Goal: Task Accomplishment & Management: Manage account settings

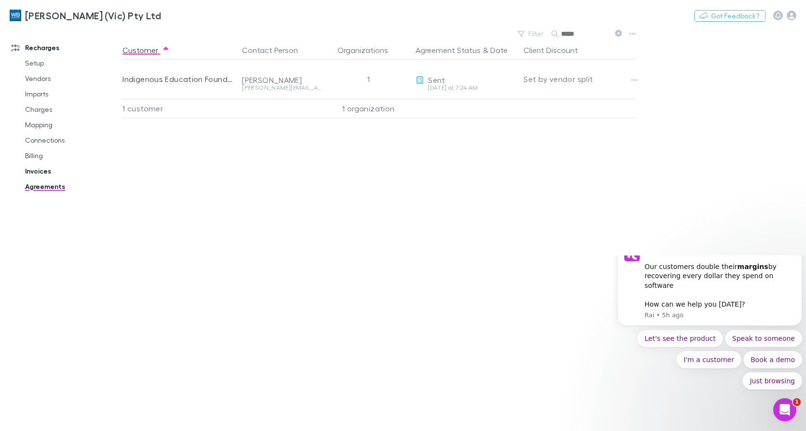
click at [44, 169] on link "Invoices" at bounding box center [71, 170] width 112 height 15
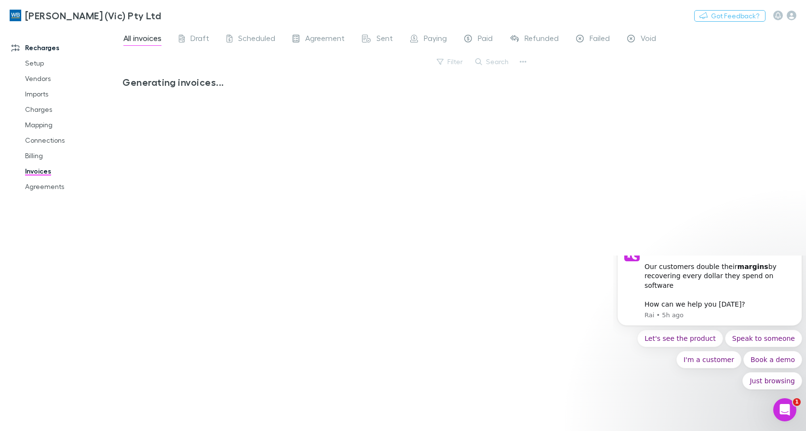
click at [42, 255] on div "Recharges Setup Vendors Imports Charges Mapping Connections Billing Invoices Ag…" at bounding box center [65, 226] width 130 height 392
click at [502, 65] on button "Search" at bounding box center [493, 62] width 44 height 12
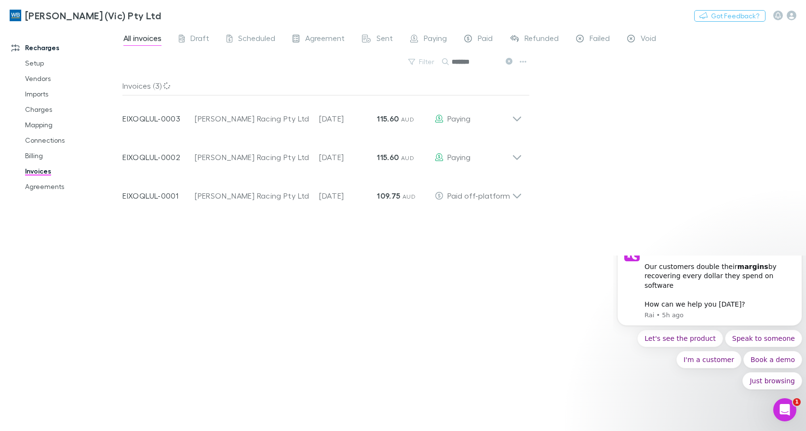
type input "*******"
drag, startPoint x: 39, startPoint y: 375, endPoint x: 44, endPoint y: 376, distance: 5.9
click at [39, 375] on div "Recharges Setup Vendors Imports Charges Mapping Connections Billing Invoices Ag…" at bounding box center [65, 226] width 130 height 392
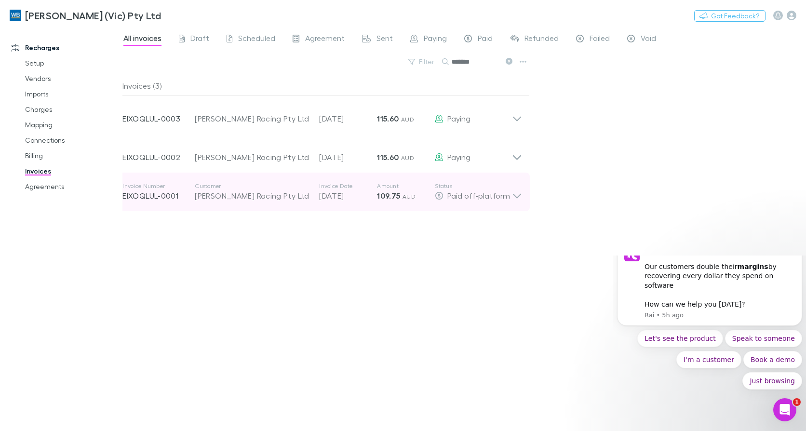
click at [522, 200] on icon at bounding box center [517, 191] width 10 height 19
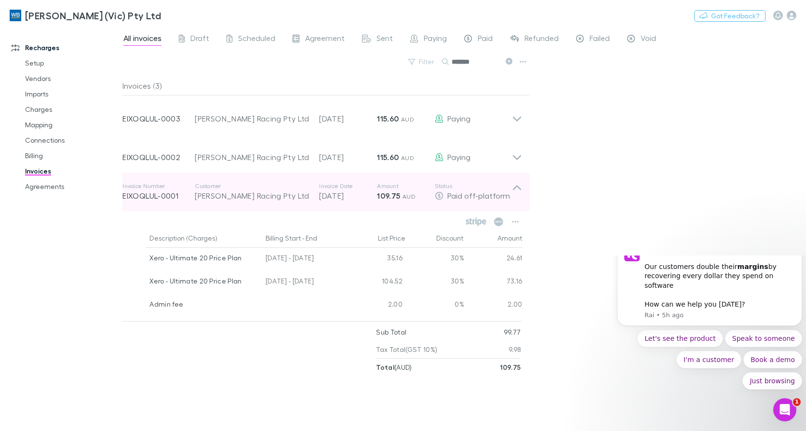
click at [518, 187] on icon at bounding box center [517, 187] width 8 height 5
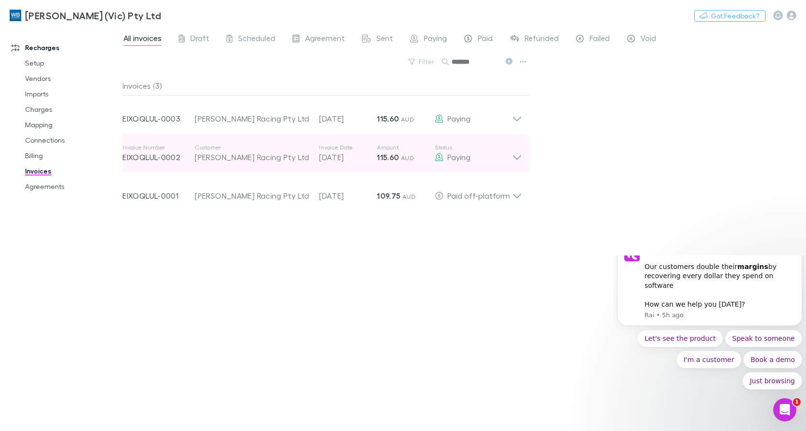
click at [519, 156] on icon at bounding box center [517, 153] width 10 height 19
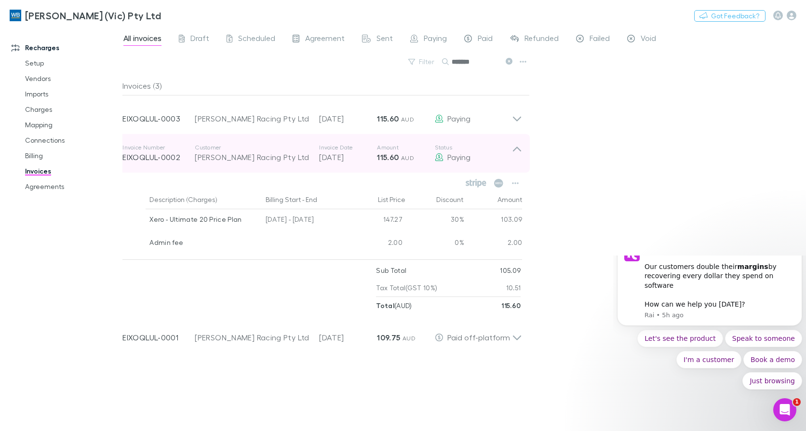
click at [519, 156] on icon at bounding box center [517, 153] width 10 height 19
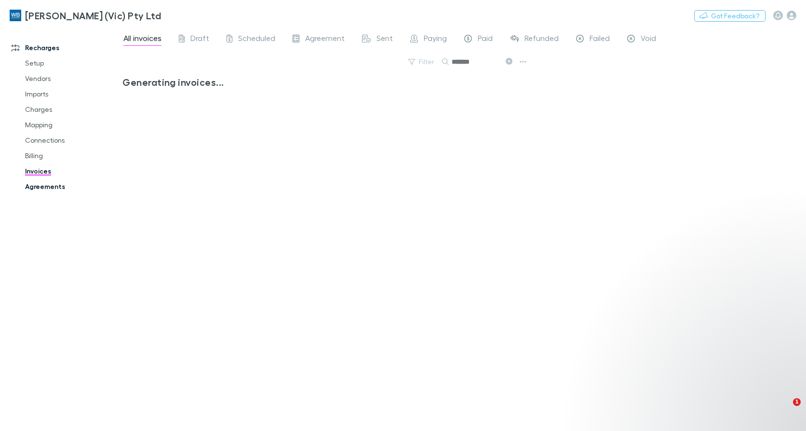
click at [58, 188] on link "Agreements" at bounding box center [71, 186] width 112 height 15
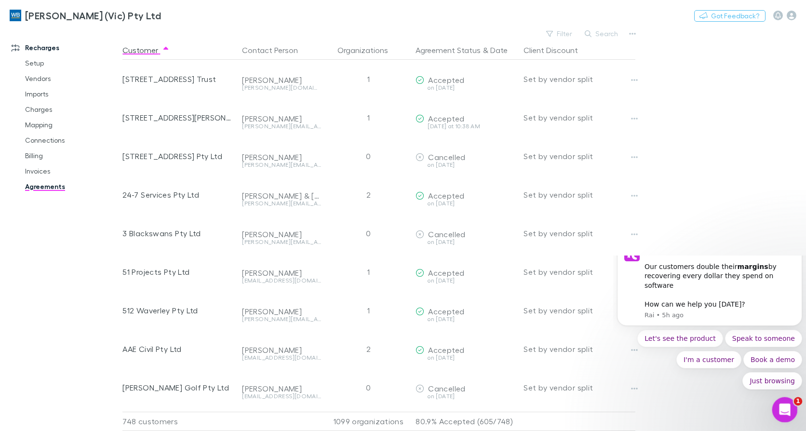
drag, startPoint x: 783, startPoint y: 410, endPoint x: 959, endPoint y: 548, distance: 223.6
click at [783, 410] on icon "Open Intercom Messenger" at bounding box center [784, 409] width 16 height 16
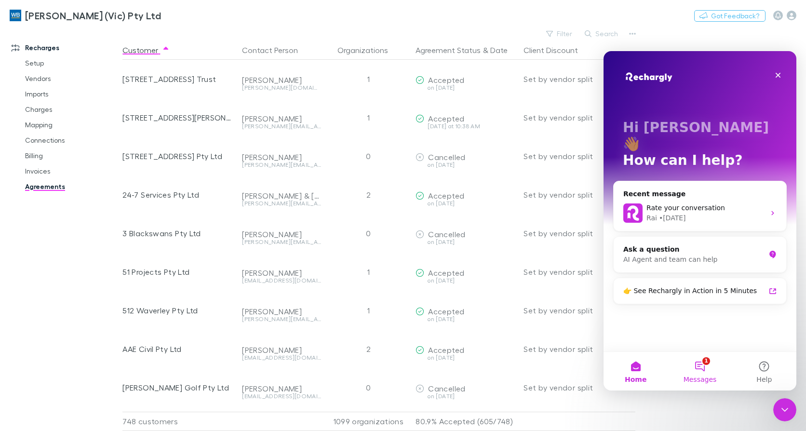
click at [709, 363] on button "1 Messages" at bounding box center [700, 371] width 64 height 39
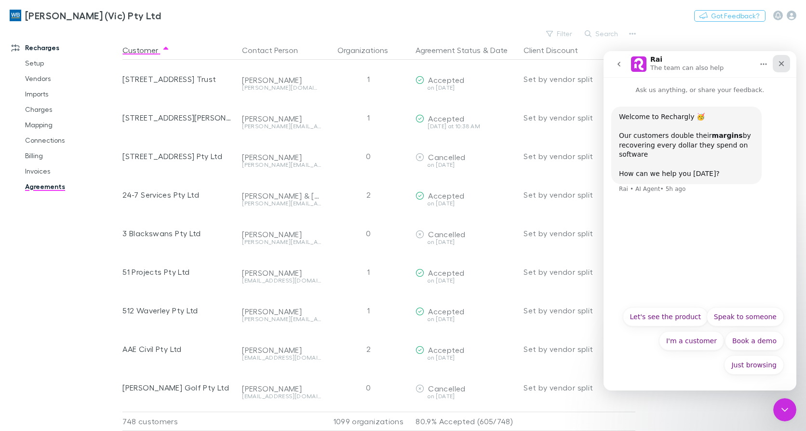
click at [784, 63] on icon "Close" at bounding box center [782, 64] width 8 height 8
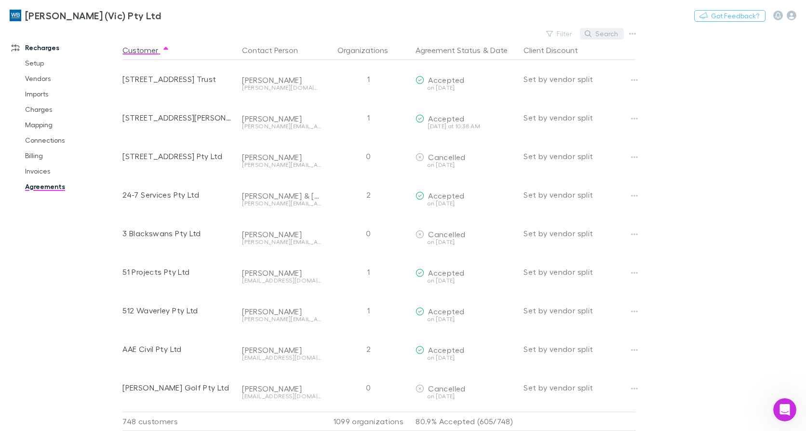
click at [598, 31] on button "Search" at bounding box center [602, 34] width 44 height 12
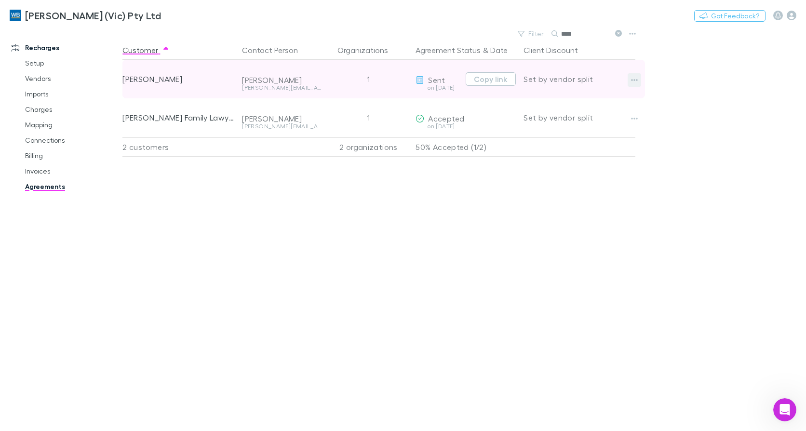
click at [633, 79] on icon "button" at bounding box center [634, 80] width 7 height 8
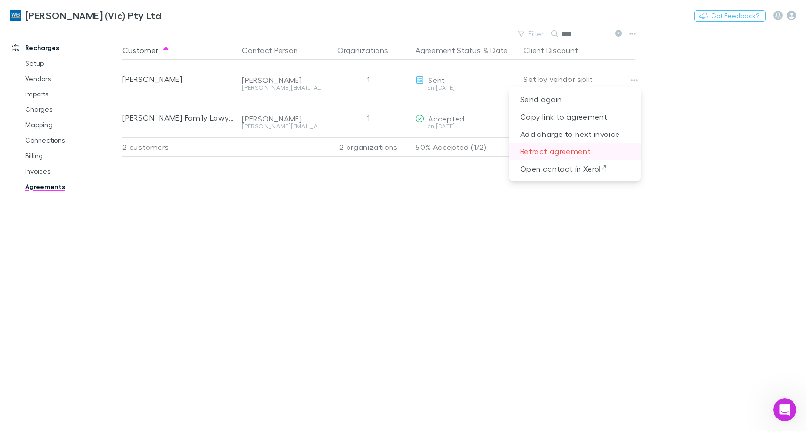
click at [571, 150] on p "Retract agreement" at bounding box center [575, 151] width 133 height 17
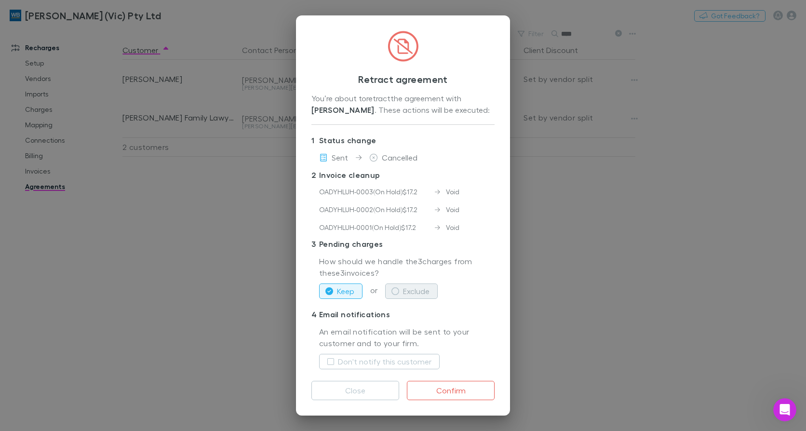
click at [426, 285] on button "Exclude" at bounding box center [411, 290] width 53 height 15
click at [387, 362] on label "Don't notify this customer" at bounding box center [385, 362] width 94 height 12
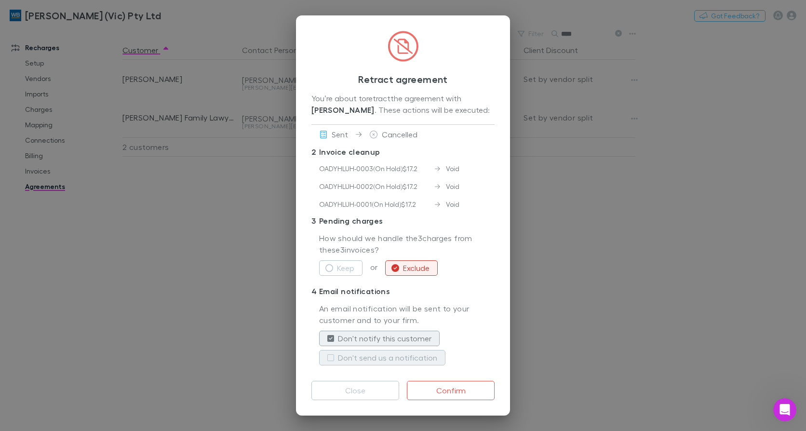
click at [389, 350] on button "Don't send us a notification" at bounding box center [382, 357] width 126 height 15
click at [451, 392] on button "Confirm" at bounding box center [451, 390] width 88 height 19
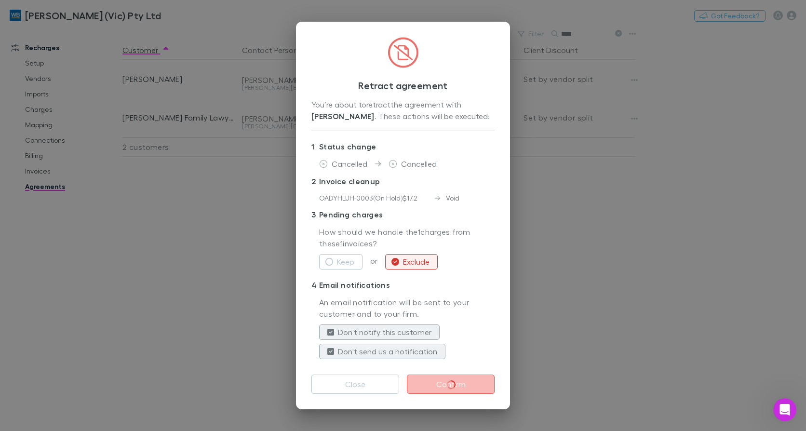
scroll to position [0, 0]
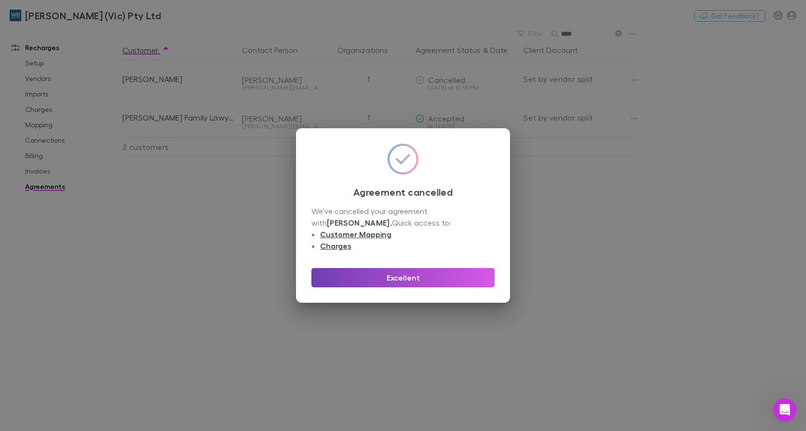
click at [409, 269] on button "Excellent" at bounding box center [402, 277] width 183 height 19
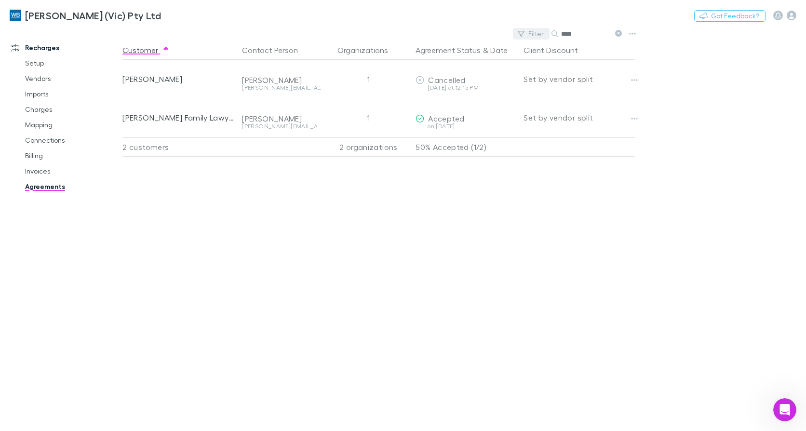
drag, startPoint x: 584, startPoint y: 36, endPoint x: 529, endPoint y: 38, distance: 55.0
click at [529, 38] on div "Filter Search ****" at bounding box center [569, 33] width 113 height 13
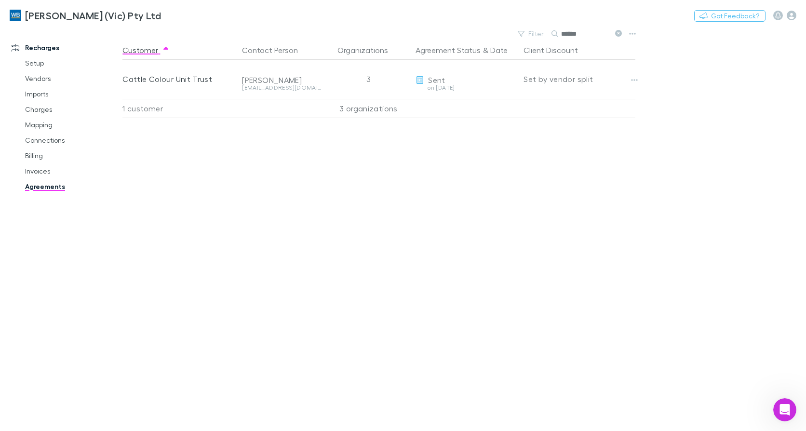
type input "******"
